Goal: Check status

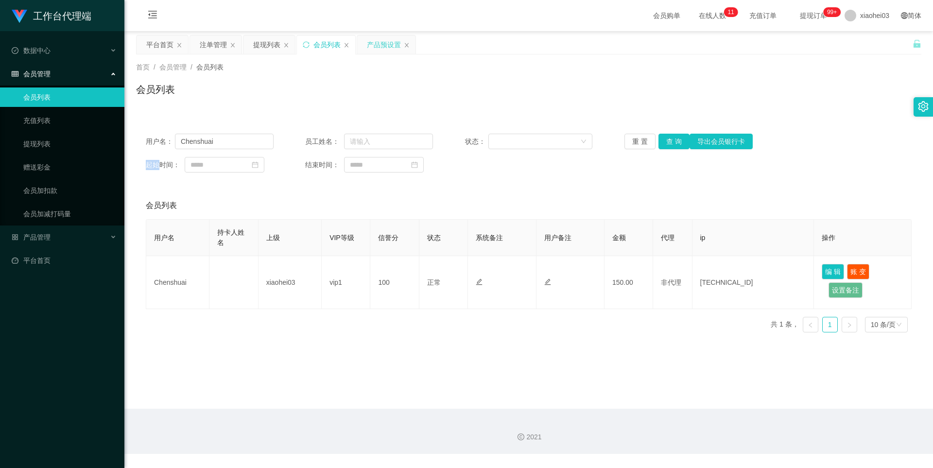
drag, startPoint x: 393, startPoint y: 43, endPoint x: 396, endPoint y: 48, distance: 5.4
click at [393, 43] on div "产品预设置" at bounding box center [384, 44] width 34 height 18
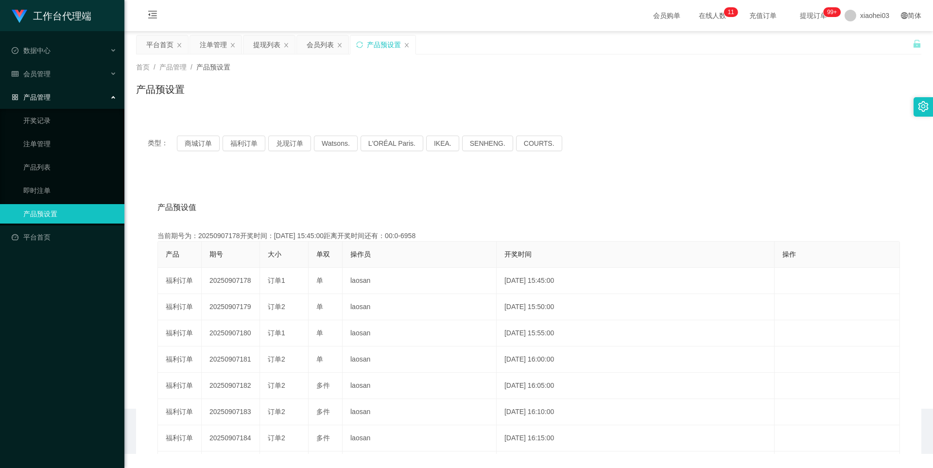
click at [404, 47] on icon "图标: close" at bounding box center [407, 45] width 6 height 6
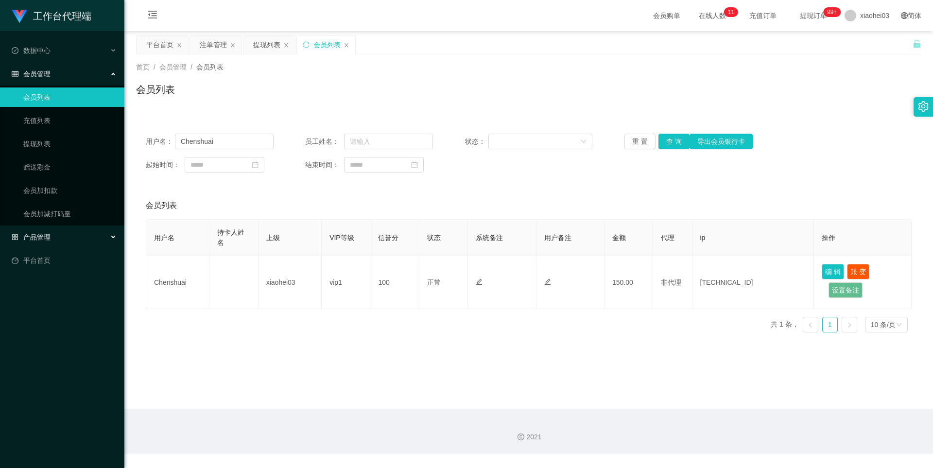
click at [44, 238] on span "产品管理" at bounding box center [31, 237] width 39 height 8
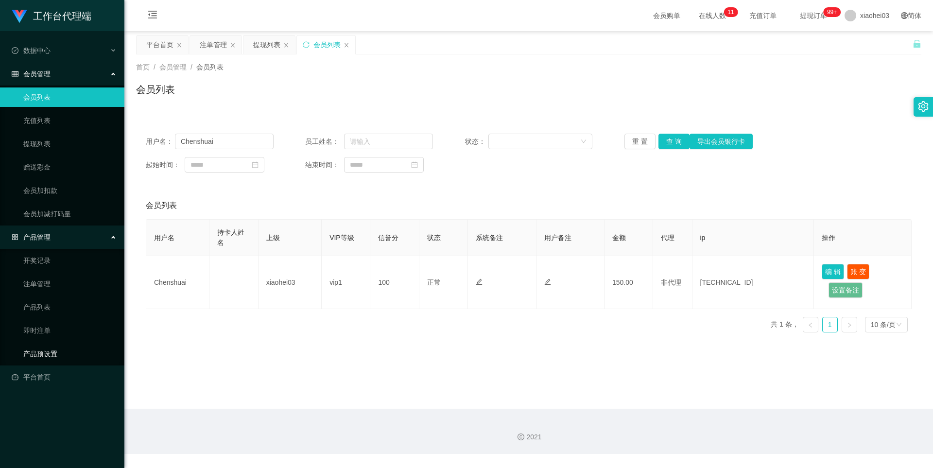
click at [42, 353] on link "产品预设置" at bounding box center [69, 353] width 93 height 19
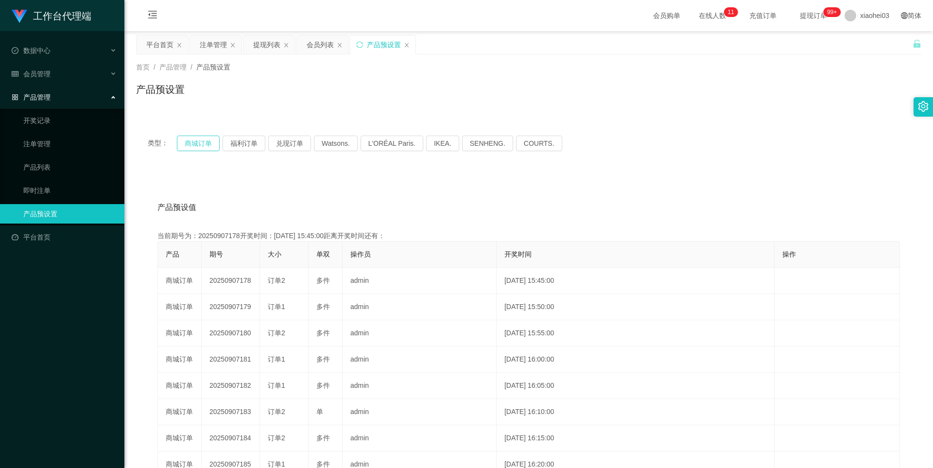
click at [203, 143] on button "商城订单" at bounding box center [198, 144] width 43 height 16
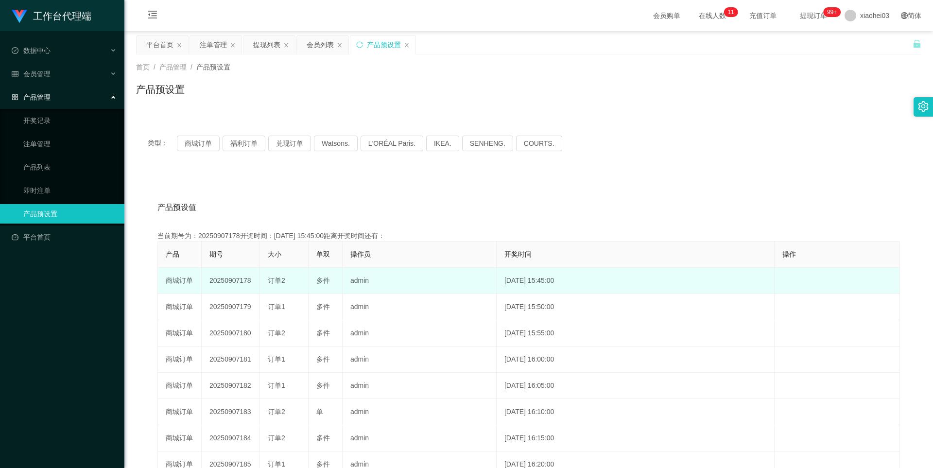
click at [232, 281] on td "20250907178" at bounding box center [231, 281] width 58 height 26
copy td "20250907178"
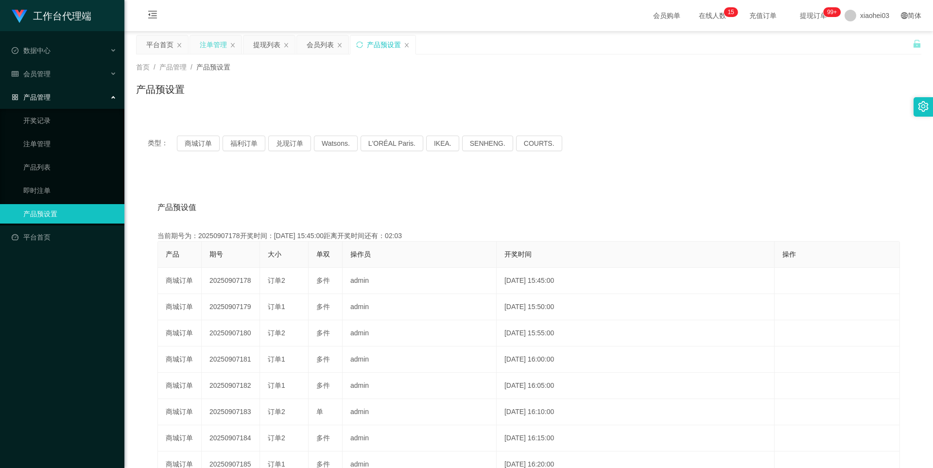
click at [215, 46] on div "注单管理" at bounding box center [213, 44] width 27 height 18
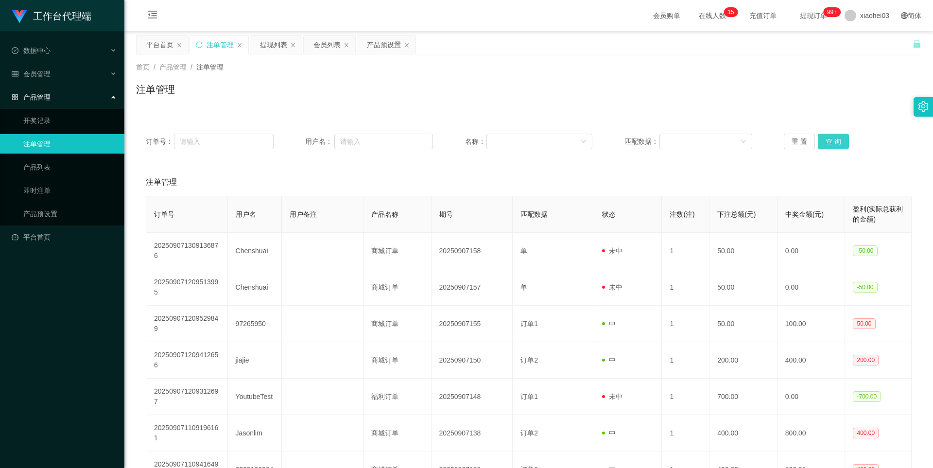
click at [821, 137] on button "查 询" at bounding box center [833, 142] width 31 height 16
click at [821, 137] on div "重 置 查 询" at bounding box center [848, 142] width 128 height 16
click at [821, 137] on button "查 询" at bounding box center [839, 142] width 42 height 16
click at [825, 141] on button "查 询" at bounding box center [833, 142] width 31 height 16
click at [825, 141] on div "重 置 查 询" at bounding box center [848, 142] width 128 height 16
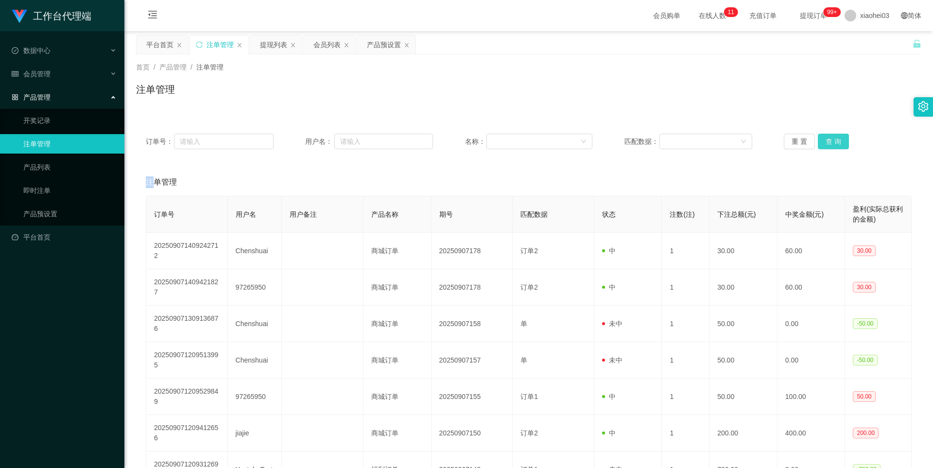
click at [825, 141] on button "查 询" at bounding box center [833, 142] width 31 height 16
click at [825, 141] on div "重 置 查 询" at bounding box center [848, 142] width 128 height 16
